Goal: Task Accomplishment & Management: Manage account settings

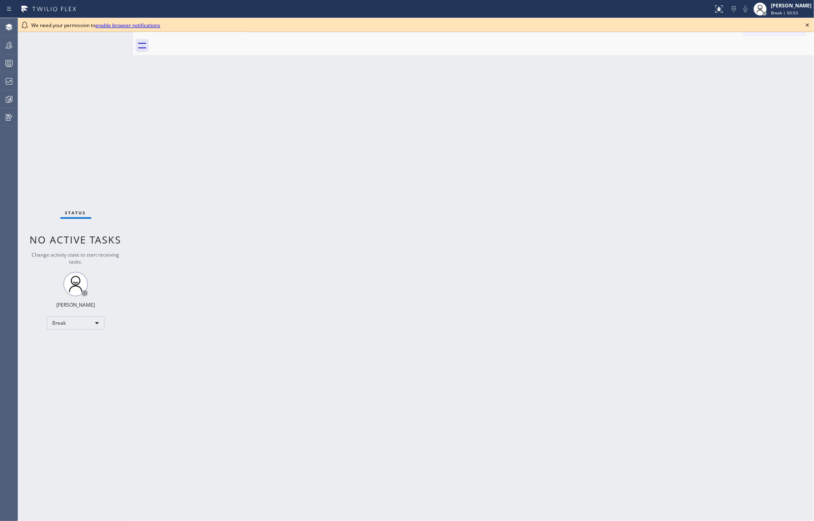
drag, startPoint x: 238, startPoint y: 106, endPoint x: 307, endPoint y: 86, distance: 71.8
click at [240, 104] on div "Back to Dashboard Change Sender ID Customers Technicians Select a contact Outbo…" at bounding box center [473, 269] width 681 height 503
click at [807, 24] on icon at bounding box center [808, 25] width 10 height 10
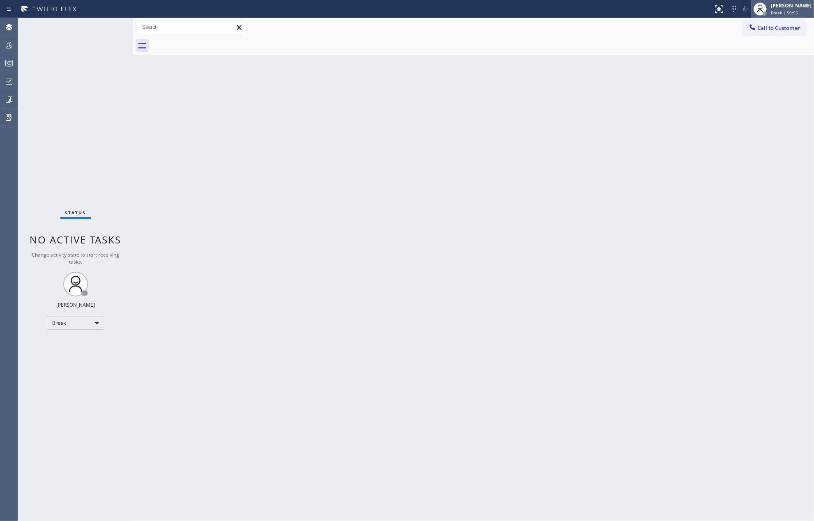
click at [799, 7] on div "[PERSON_NAME]" at bounding box center [791, 5] width 41 height 7
click at [764, 52] on button "Unavailable" at bounding box center [773, 54] width 82 height 11
click at [9, 63] on icon at bounding box center [9, 63] width 10 height 10
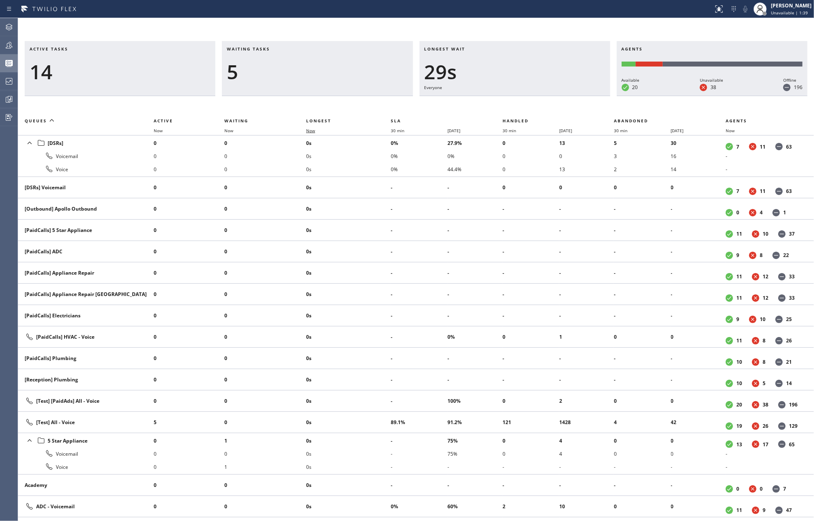
click at [310, 131] on span "Now" at bounding box center [310, 131] width 9 height 6
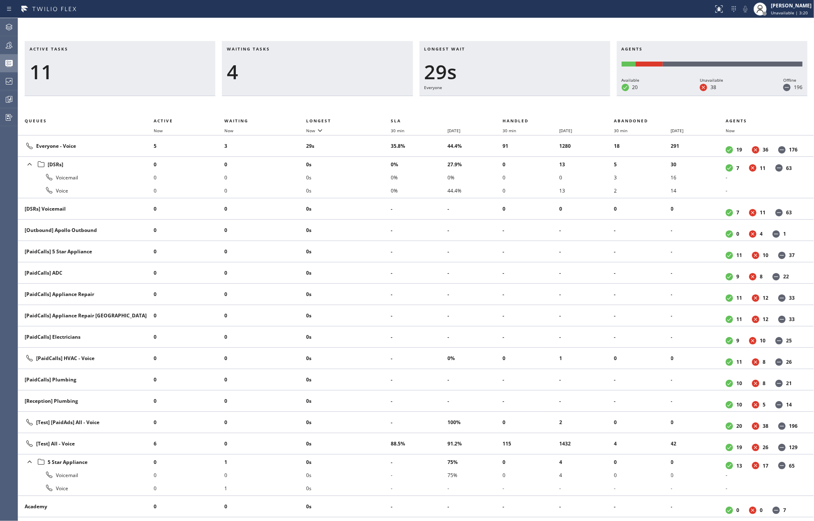
drag, startPoint x: 216, startPoint y: 74, endPoint x: 219, endPoint y: 79, distance: 6.2
click at [216, 74] on div "Active tasks 11 Waiting tasks 4 Longest wait 29s Everyone Agents Available 20 U…" at bounding box center [416, 68] width 796 height 55
click at [2, 99] on div at bounding box center [9, 100] width 18 height 10
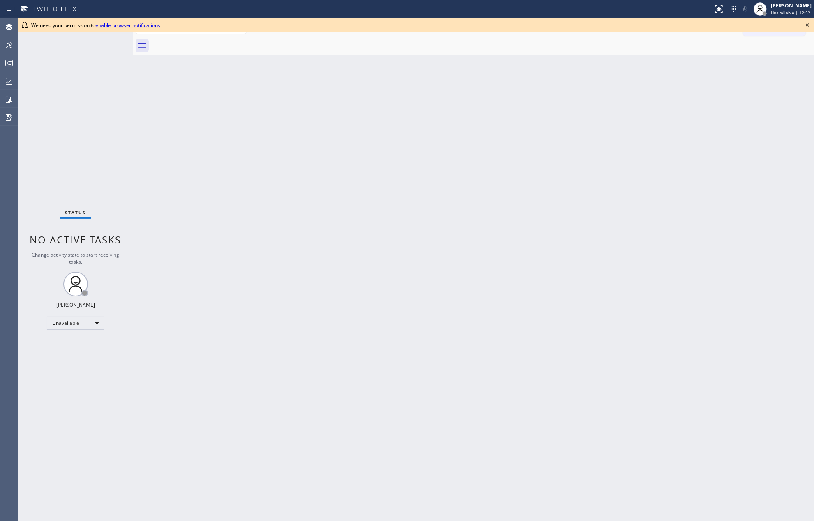
click at [806, 24] on icon at bounding box center [807, 24] width 3 height 3
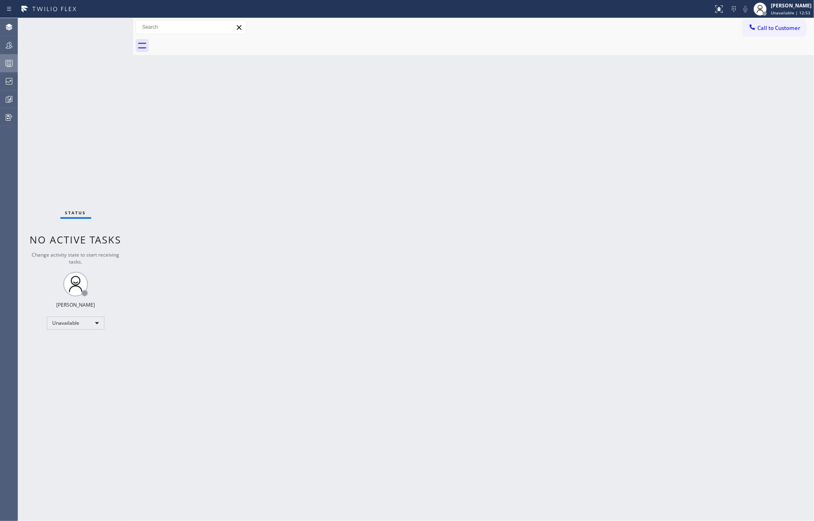
click at [9, 65] on icon at bounding box center [9, 63] width 10 height 10
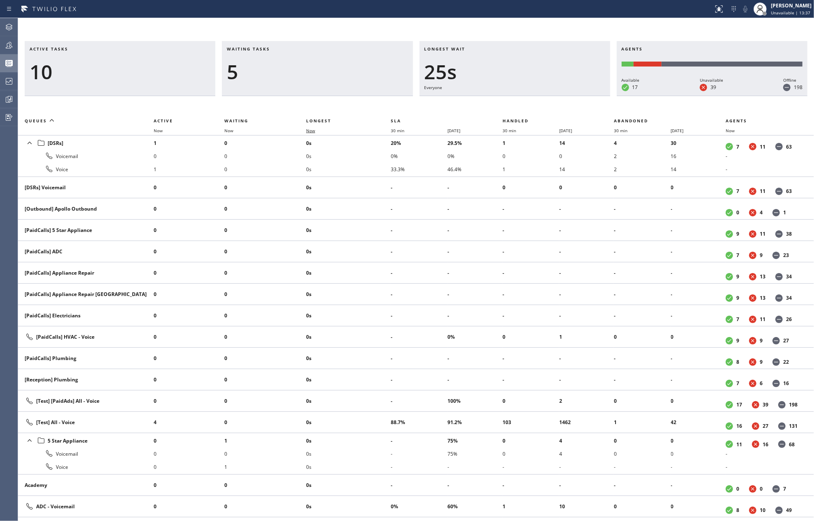
click at [314, 130] on span "Now" at bounding box center [310, 131] width 9 height 6
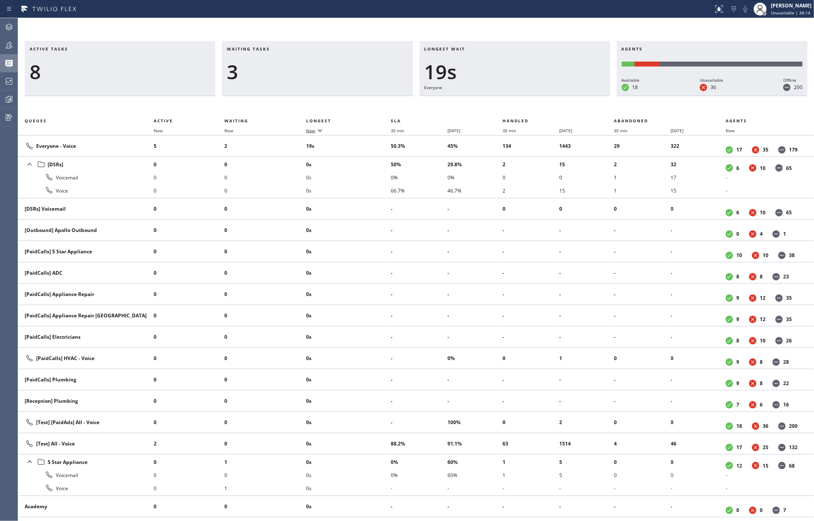
click at [316, 130] on icon at bounding box center [320, 130] width 10 height 10
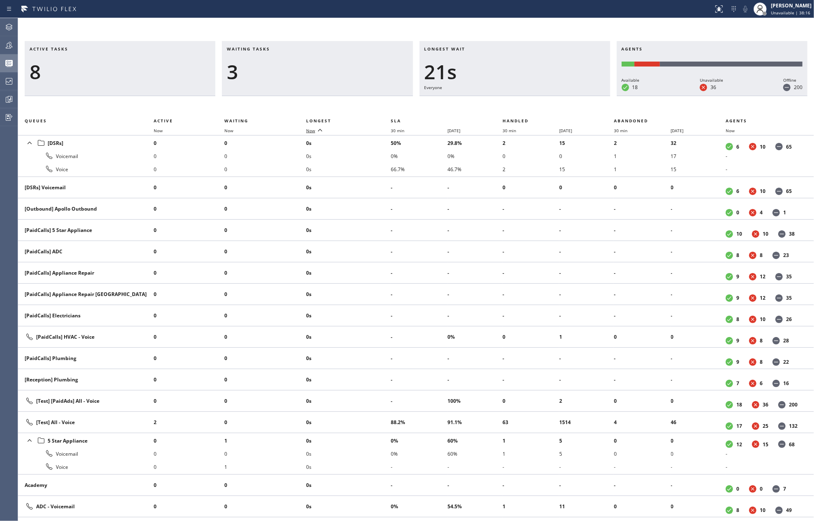
click at [316, 130] on icon at bounding box center [320, 130] width 10 height 10
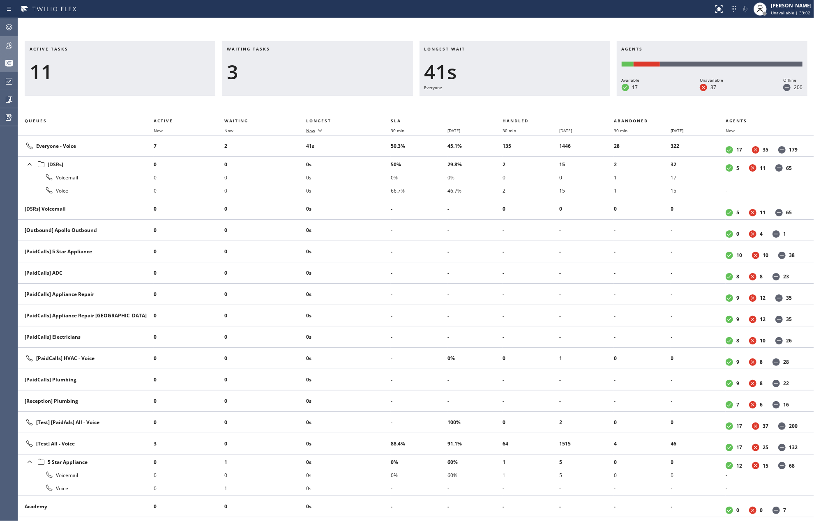
click at [8, 48] on icon at bounding box center [9, 45] width 7 height 7
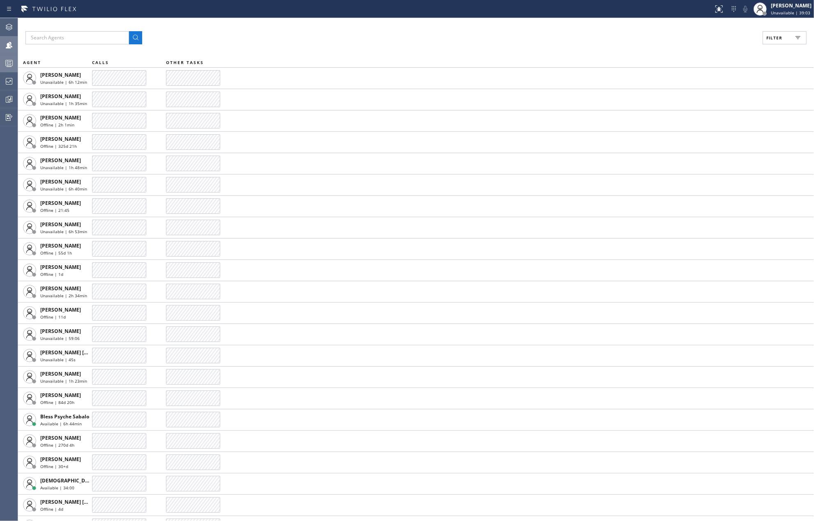
click at [773, 38] on span "Filter" at bounding box center [774, 38] width 16 height 6
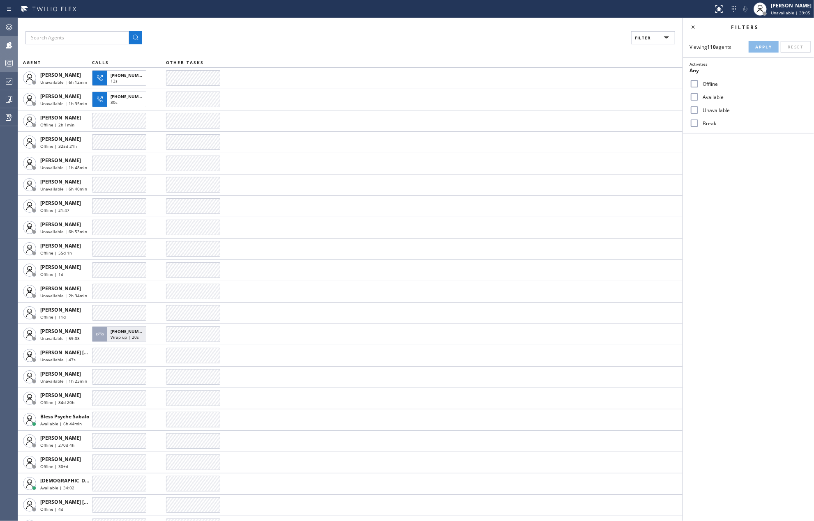
click at [696, 96] on input "Available" at bounding box center [695, 97] width 10 height 10
checkbox input "true"
click at [761, 45] on span "Apply" at bounding box center [763, 47] width 17 height 6
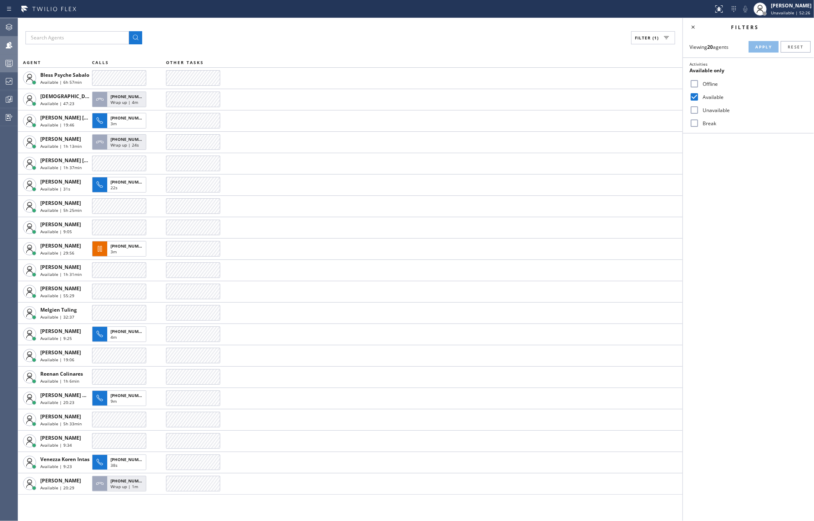
click at [9, 64] on icon at bounding box center [9, 64] width 5 height 5
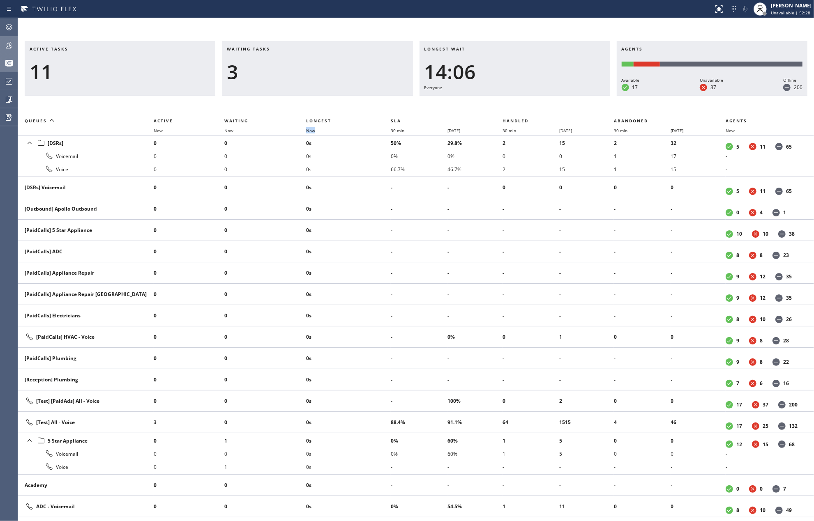
drag, startPoint x: 331, startPoint y: 125, endPoint x: 298, endPoint y: 135, distance: 35.1
click at [319, 132] on span "Now" at bounding box center [315, 131] width 19 height 6
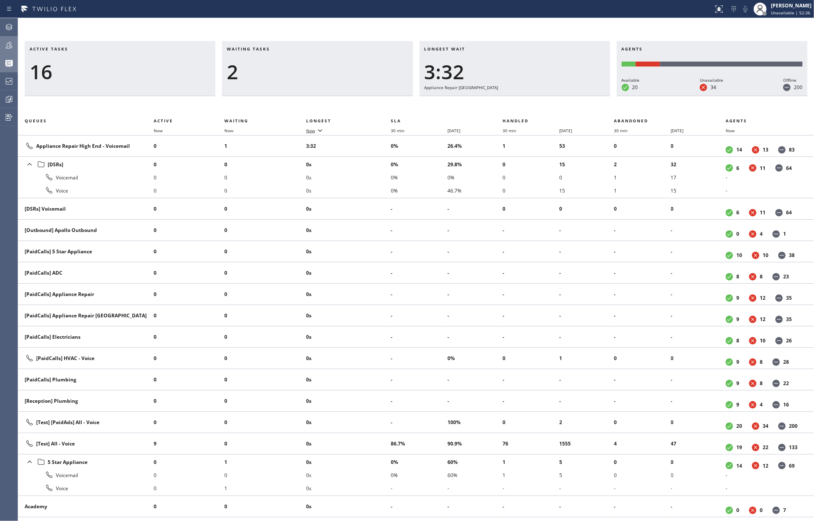
click at [309, 132] on span "Now" at bounding box center [310, 131] width 9 height 6
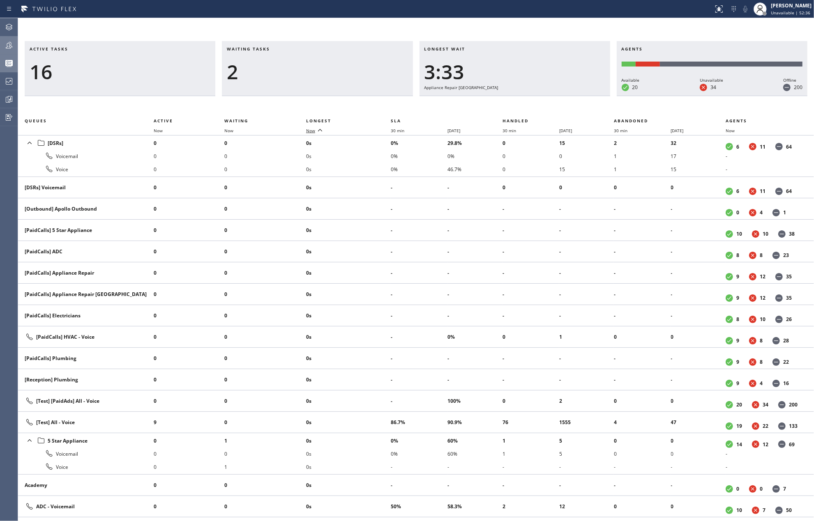
click at [309, 132] on span "Now" at bounding box center [310, 131] width 9 height 6
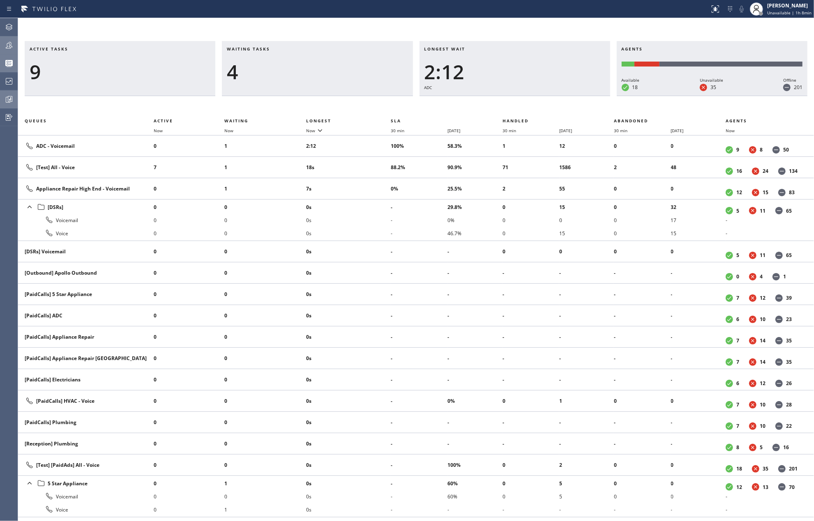
click at [12, 96] on icon at bounding box center [9, 100] width 10 height 10
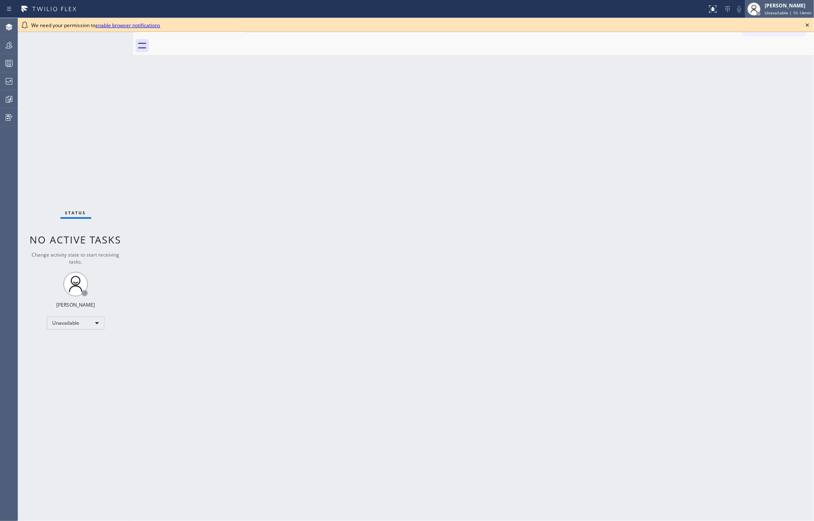
click at [781, 9] on div "[PERSON_NAME]" at bounding box center [788, 5] width 47 height 7
click at [754, 33] on button "Offline" at bounding box center [773, 33] width 82 height 11
click at [803, 9] on div "Jovelle Tadle Unavailable | 1h 14min" at bounding box center [788, 9] width 51 height 14
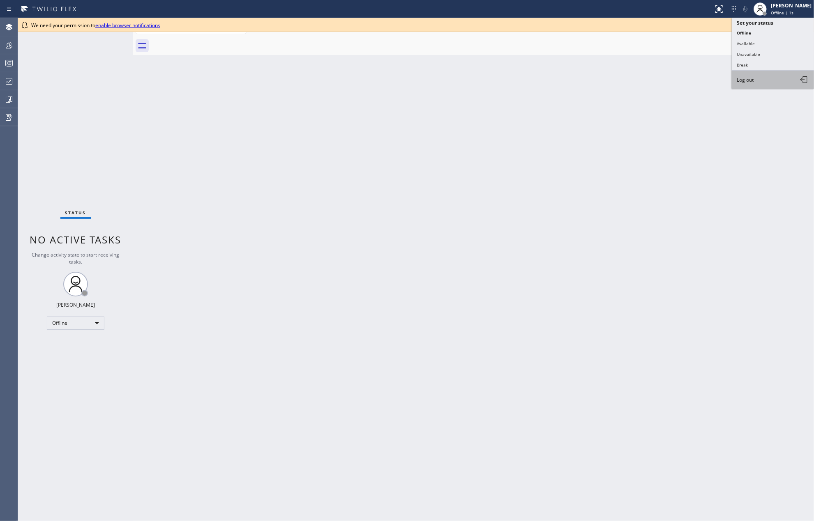
click at [761, 76] on button "Log out" at bounding box center [773, 80] width 82 height 18
